Goal: Find specific page/section

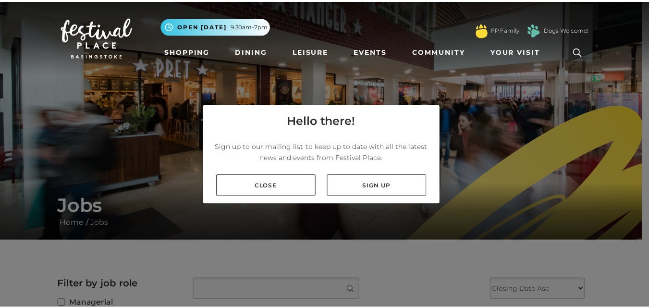
scroll to position [577, 0]
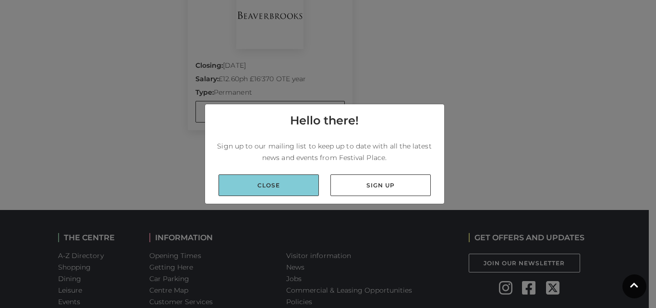
click at [296, 184] on link "Close" at bounding box center [269, 185] width 100 height 22
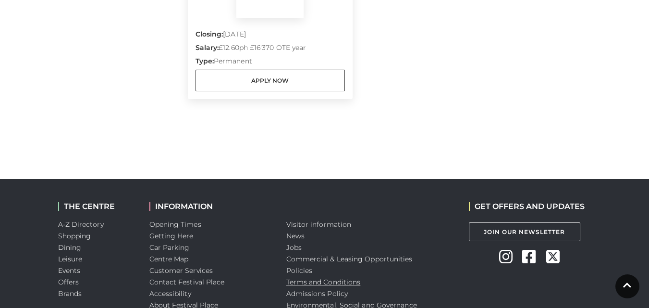
scroll to position [625, 0]
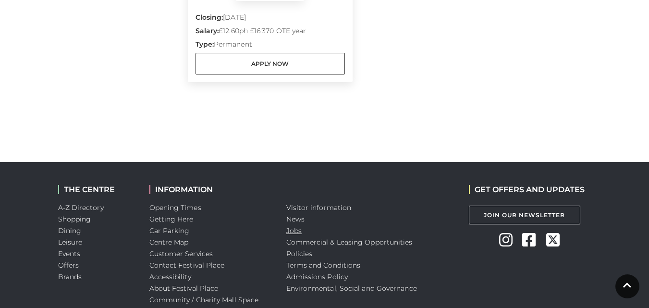
click at [301, 234] on link "Jobs" at bounding box center [293, 230] width 15 height 9
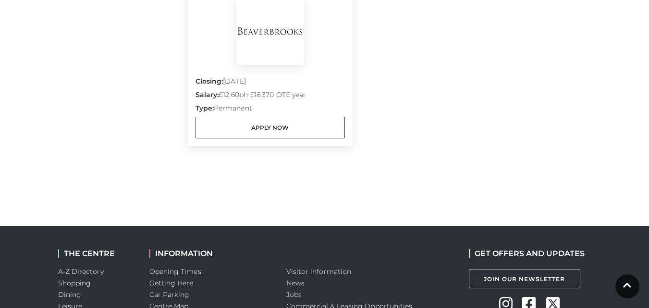
scroll to position [673, 0]
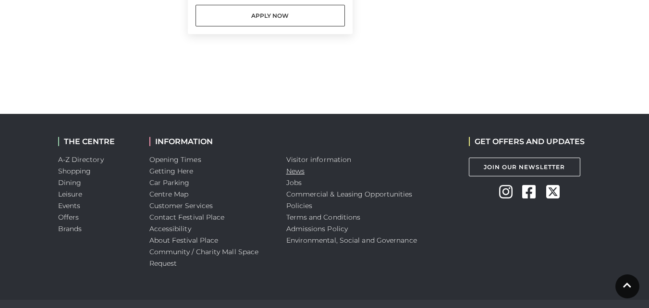
click at [291, 173] on link "News" at bounding box center [295, 171] width 18 height 9
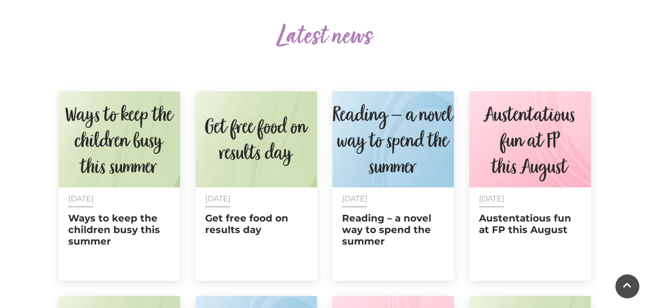
scroll to position [384, 0]
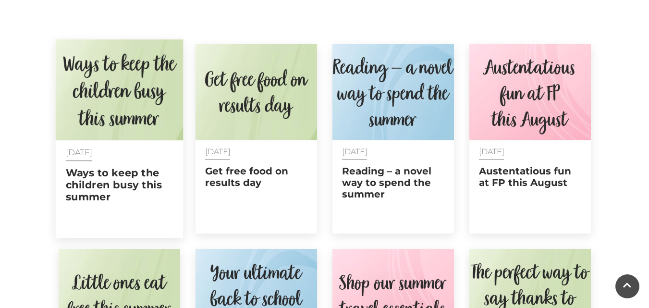
click at [115, 116] on img at bounding box center [119, 89] width 128 height 101
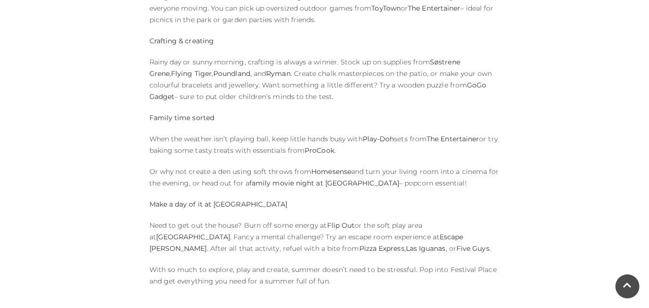
scroll to position [769, 0]
